Goal: Transaction & Acquisition: Purchase product/service

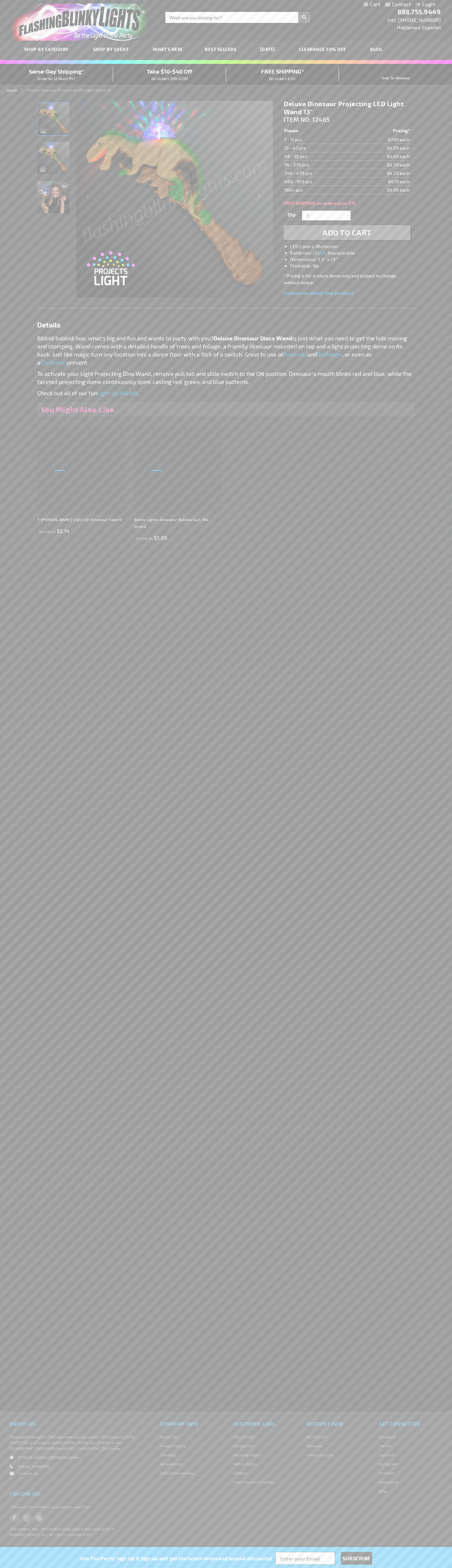
click at [347, 233] on span "Add to Cart" at bounding box center [347, 232] width 49 height 9
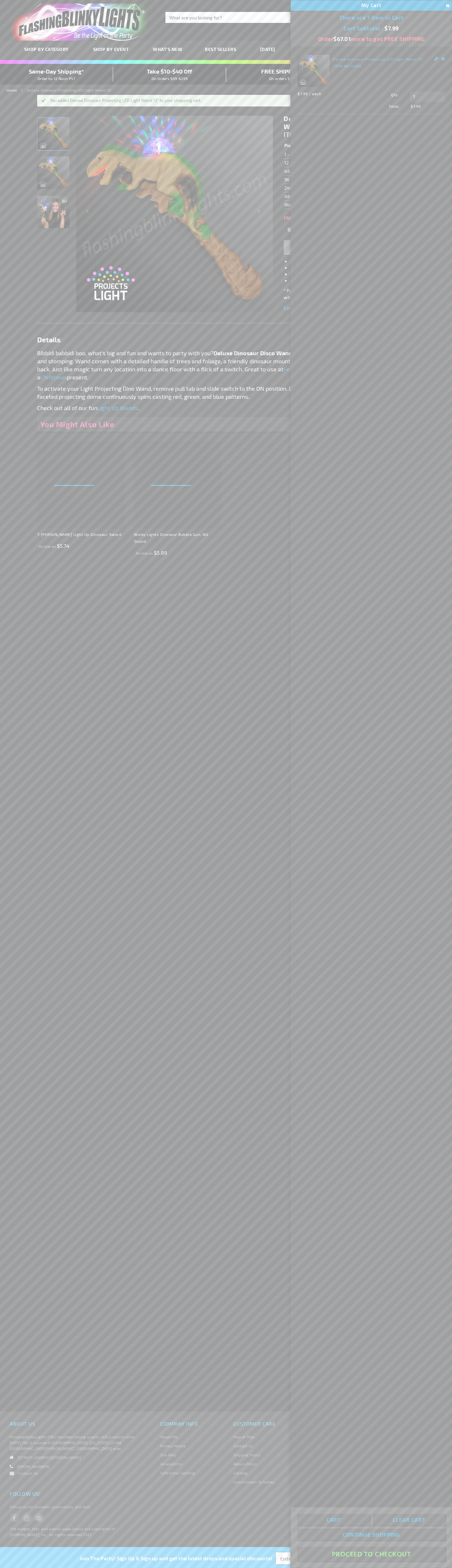
click at [371, 1554] on button "Proceed To Checkout" at bounding box center [371, 1554] width 148 height 15
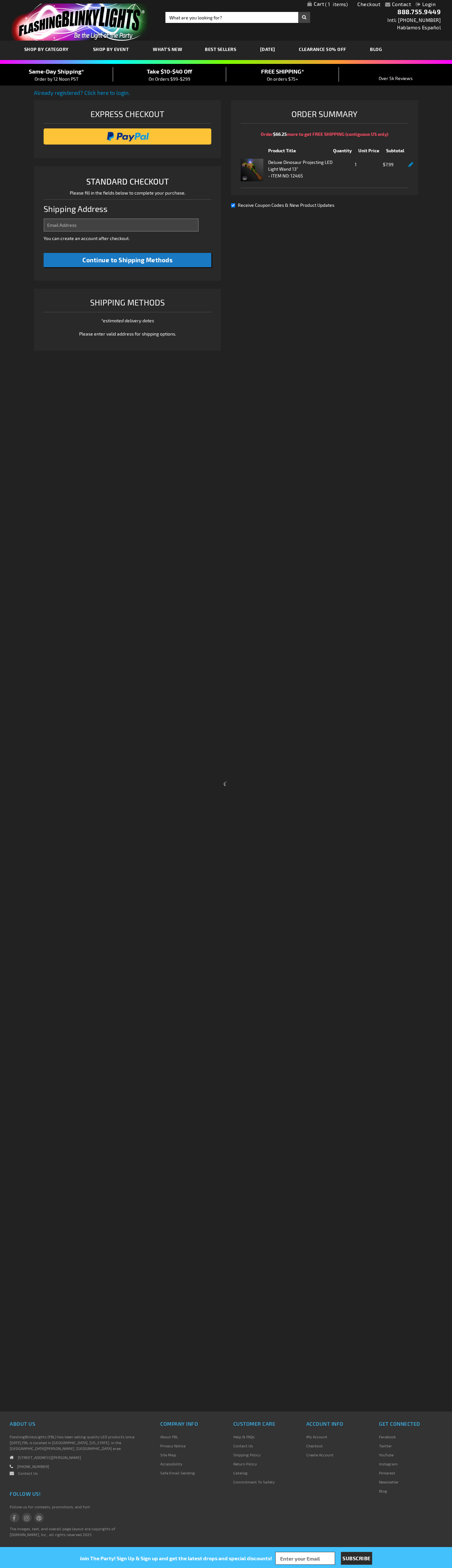
select select "US"
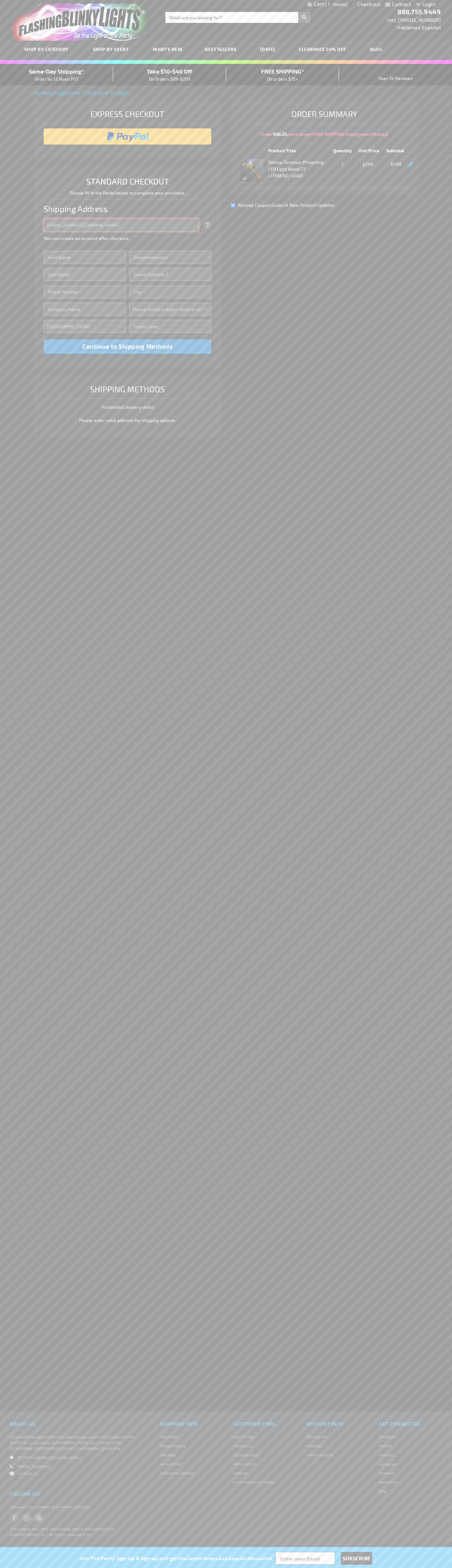
type input "johnsmith005@storebotmail.joonix.net"
type input "John"
type input "651 N. 34th Str."
type input "First floor"
type input "seattle"
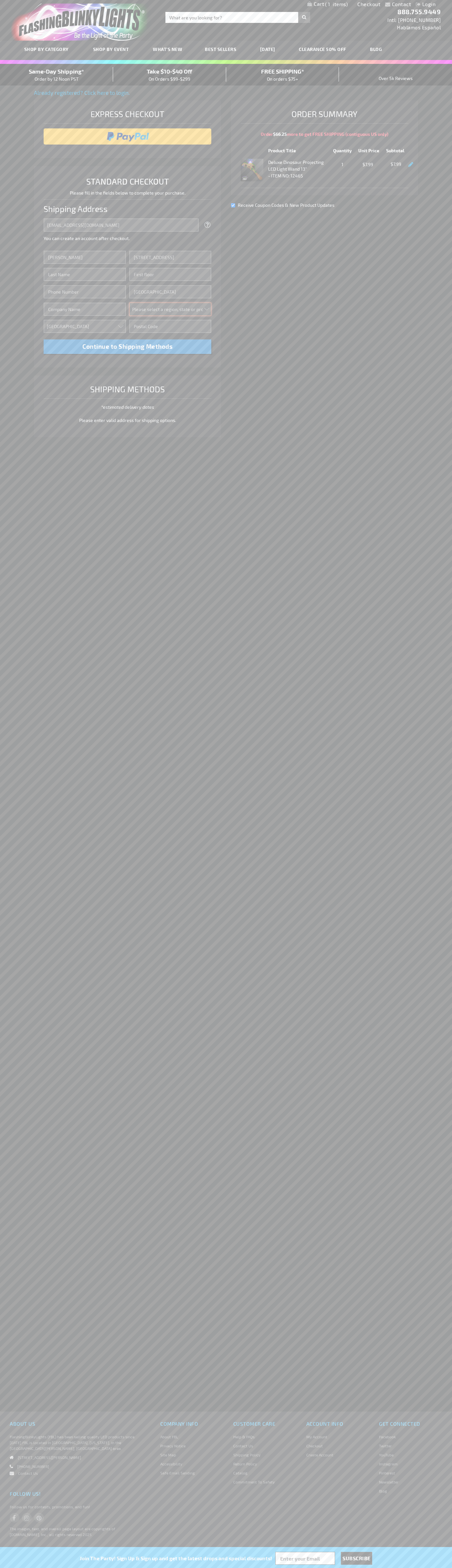
select select "62"
type input "98103"
type input "Smith"
type input "6502530000"
type input "John Smith"
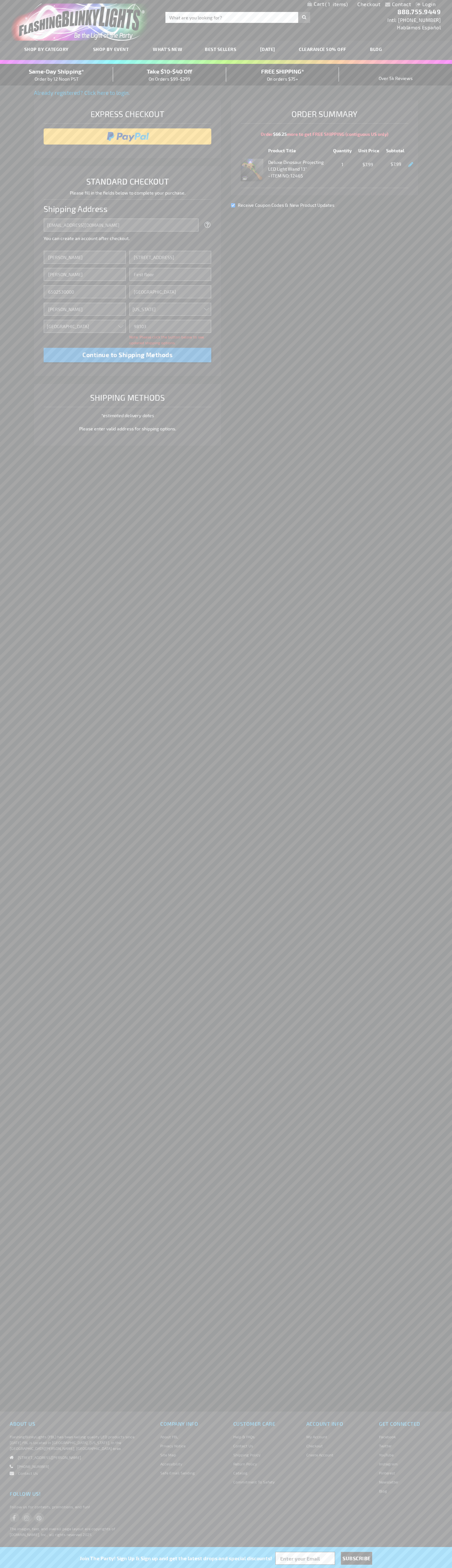
click at [57, 75] on div "Same-Day Shipping* Order by 12 Noon PST" at bounding box center [57, 74] width 113 height 15
click at [127, 136] on input "image" at bounding box center [127, 136] width 161 height 13
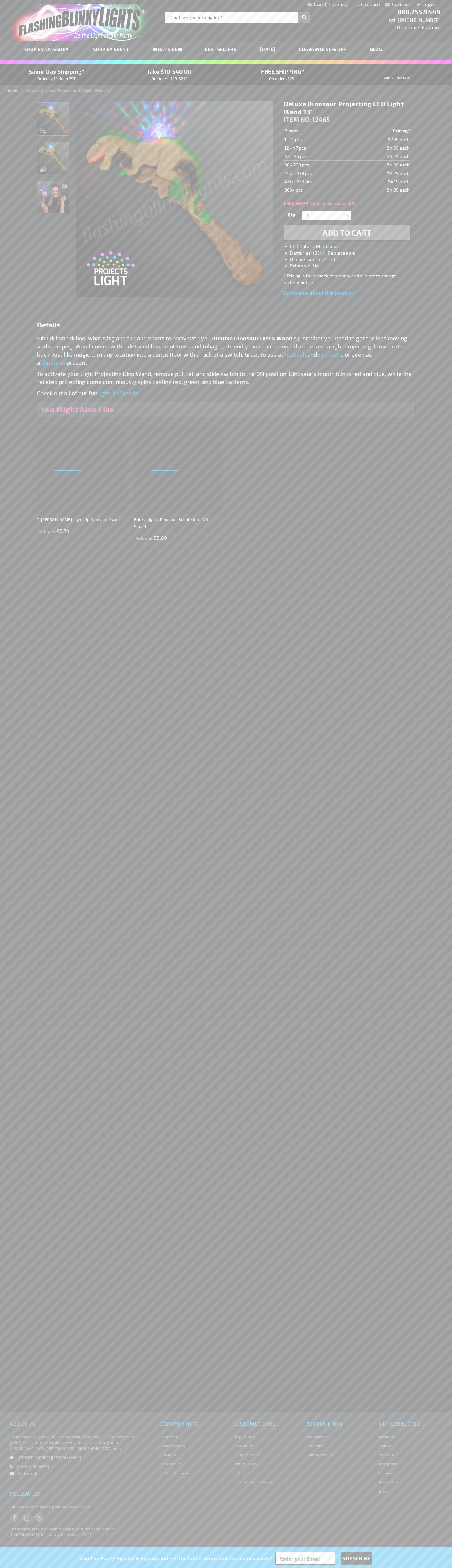
click at [327, 4] on span "1" at bounding box center [336, 4] width 23 height 6
